Goal: Information Seeking & Learning: Learn about a topic

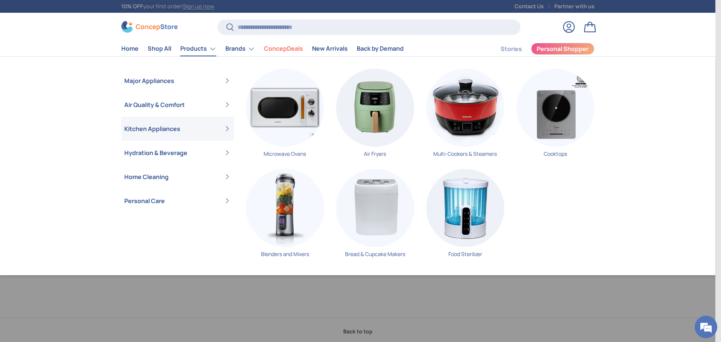
click at [194, 127] on link "Kitchen Appliances" at bounding box center [177, 129] width 107 height 24
click at [366, 131] on img "Primary" at bounding box center [375, 108] width 78 height 78
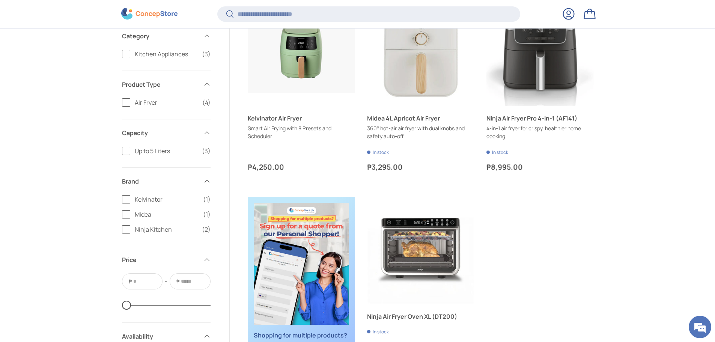
scroll to position [224, 0]
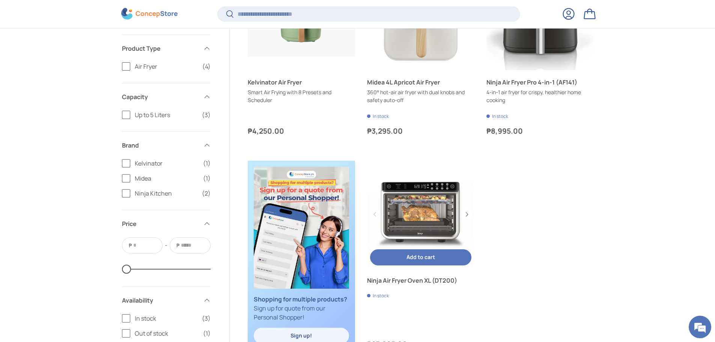
click at [440, 222] on link "Ninja Air Fryer Oven XL (DT200)" at bounding box center [420, 214] width 107 height 107
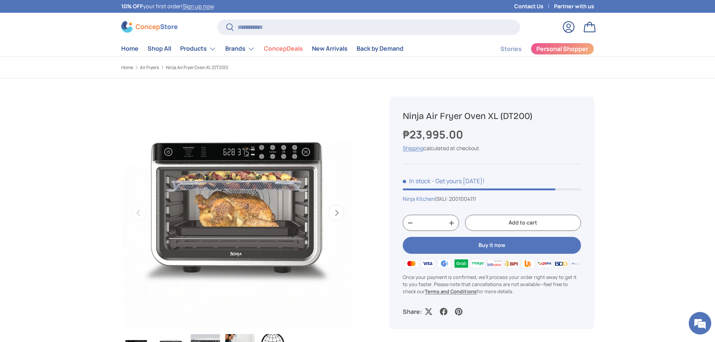
click at [343, 212] on button "Next" at bounding box center [337, 213] width 16 height 16
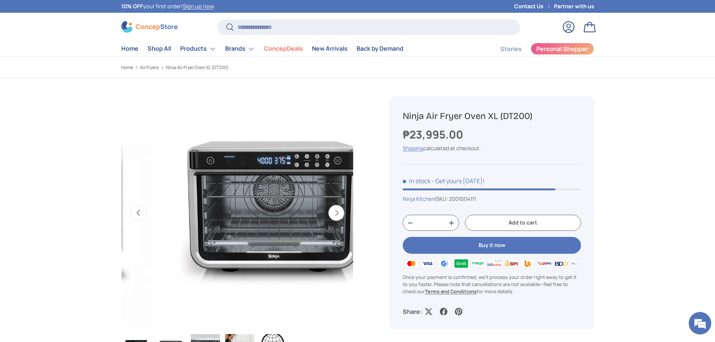
scroll to position [0, 237]
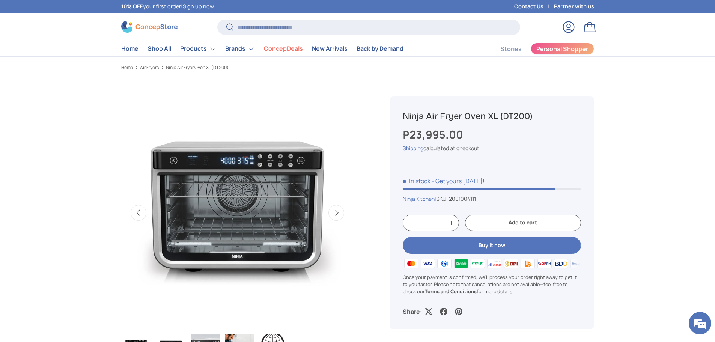
click at [343, 212] on button "Next" at bounding box center [337, 213] width 16 height 16
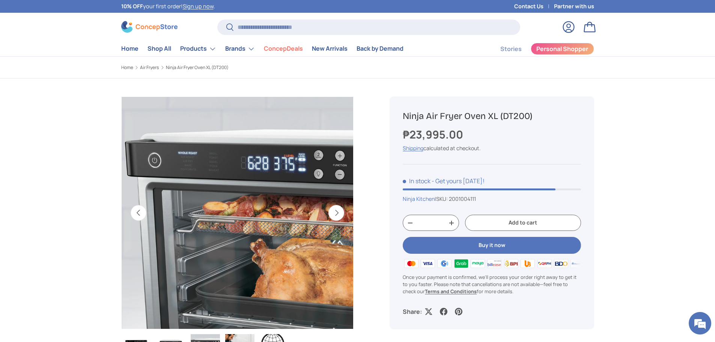
click at [343, 212] on button "Next" at bounding box center [337, 213] width 16 height 16
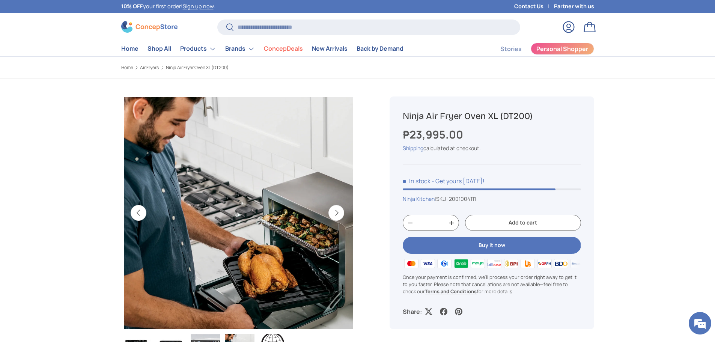
scroll to position [0, 709]
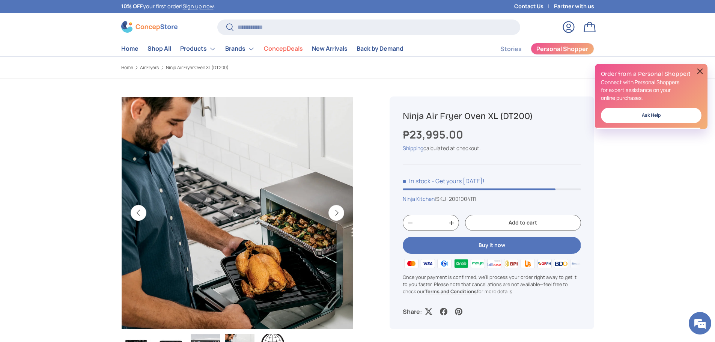
click at [343, 212] on button "Next" at bounding box center [337, 213] width 16 height 16
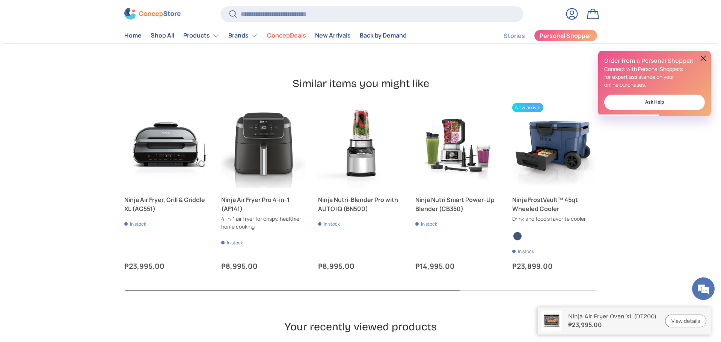
scroll to position [413, 0]
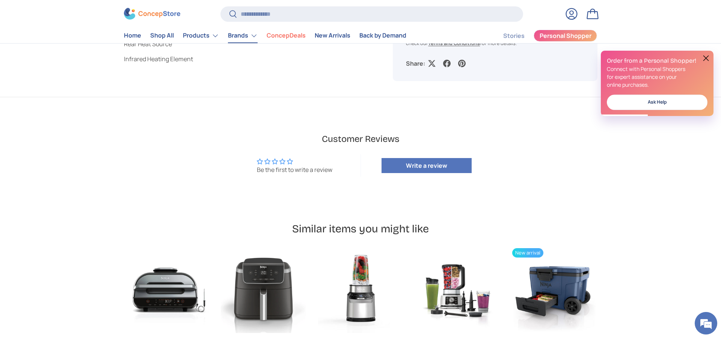
click at [242, 37] on link "Brands" at bounding box center [243, 35] width 30 height 15
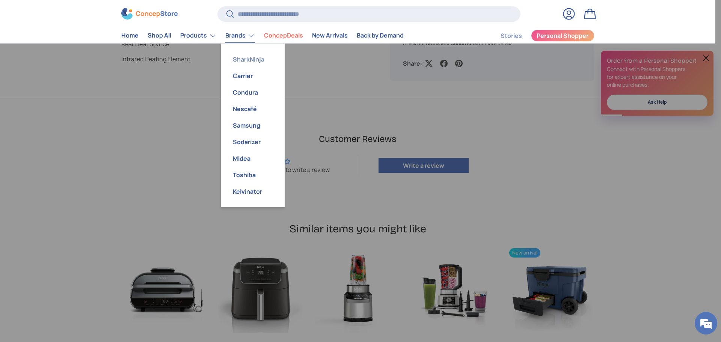
click at [254, 65] on link "SharkNinja" at bounding box center [252, 59] width 55 height 17
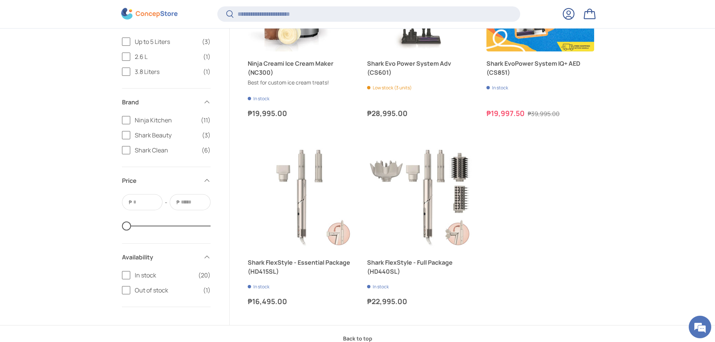
scroll to position [1538, 0]
